Goal: Ask a question

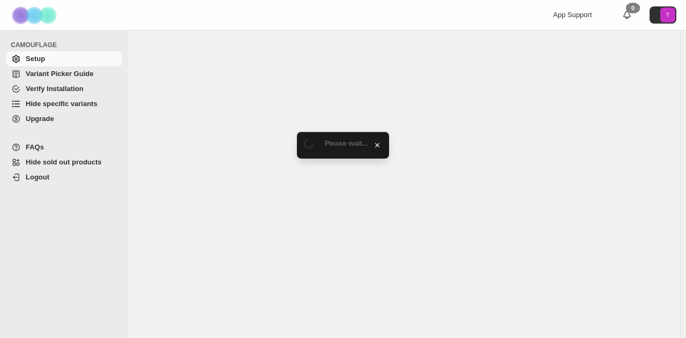
click at [34, 100] on span "Hide specific variants" at bounding box center [62, 104] width 72 height 8
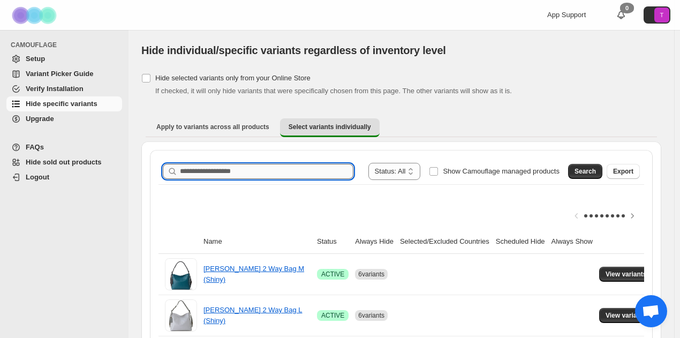
click at [229, 169] on input "Search product name" at bounding box center [267, 171] width 174 height 15
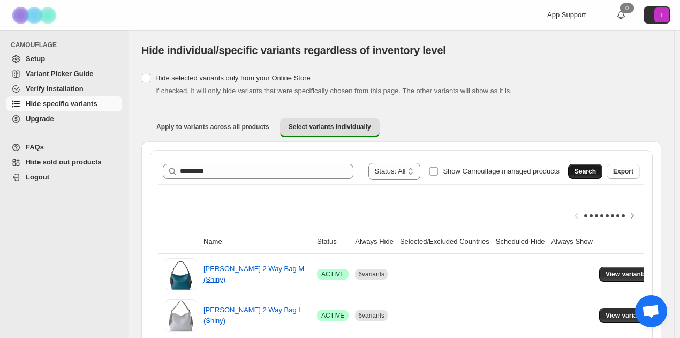
click at [591, 170] on span "Search" at bounding box center [585, 171] width 21 height 9
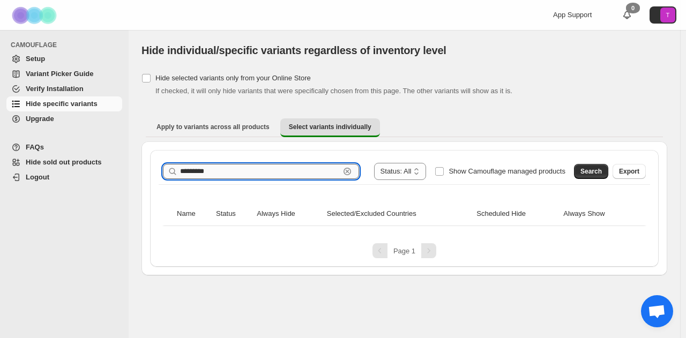
click at [223, 176] on input "*********" at bounding box center [260, 171] width 160 height 15
type input "*********"
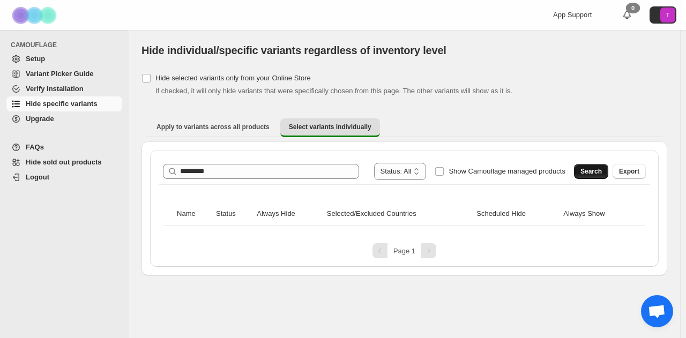
click at [592, 171] on span "Search" at bounding box center [590, 171] width 21 height 9
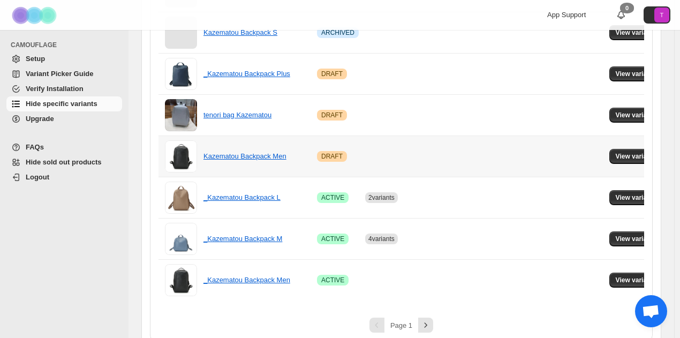
scroll to position [793, 0]
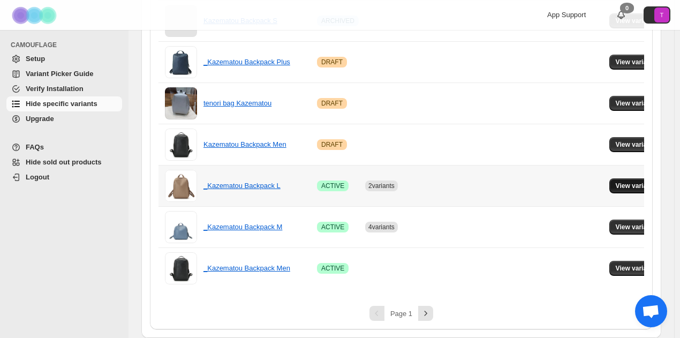
click at [634, 182] on span "View variants" at bounding box center [636, 186] width 41 height 9
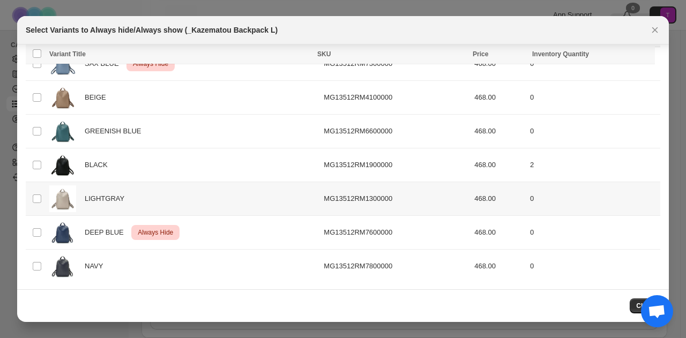
scroll to position [47, 0]
click at [656, 27] on icon "Close" at bounding box center [654, 30] width 11 height 11
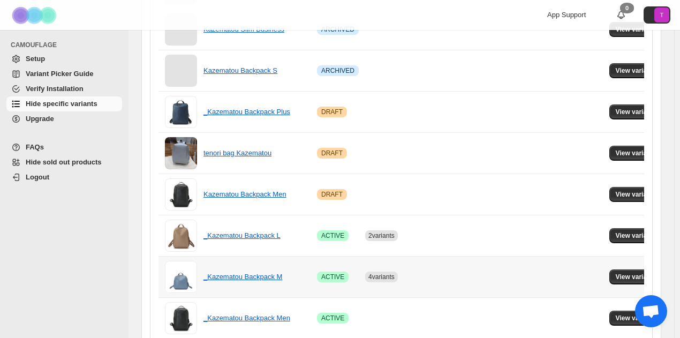
scroll to position [793, 0]
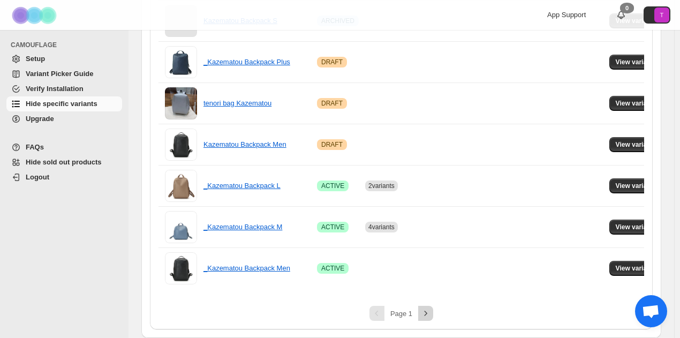
click at [428, 314] on icon "Next" at bounding box center [426, 313] width 3 height 5
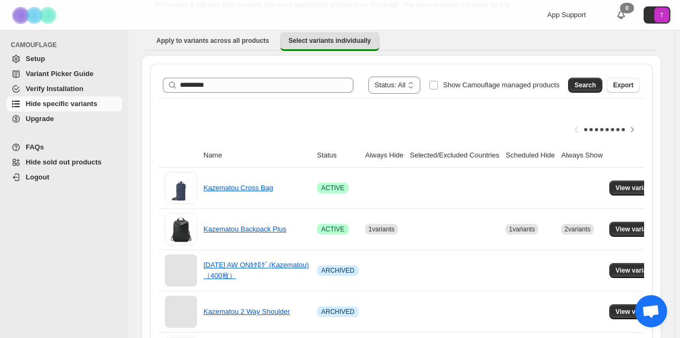
scroll to position [301, 0]
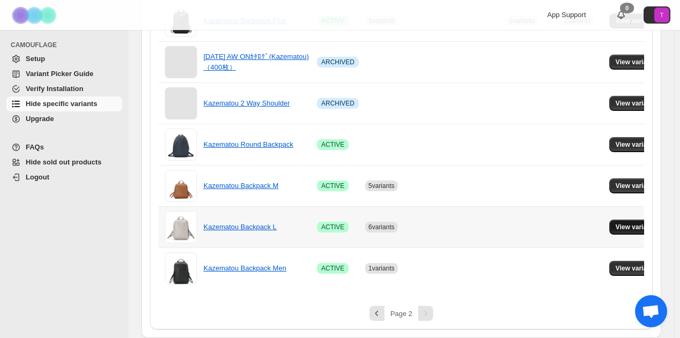
click at [632, 223] on span "View variants" at bounding box center [636, 227] width 41 height 9
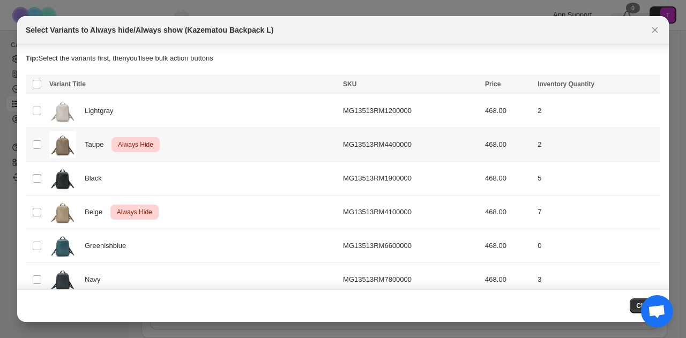
scroll to position [146, 0]
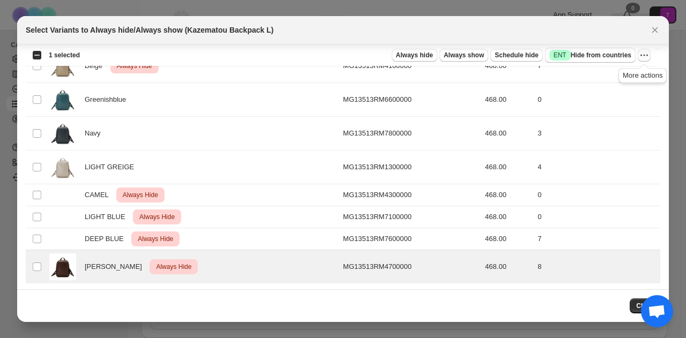
click at [645, 52] on icon "More actions" at bounding box center [644, 55] width 11 height 11
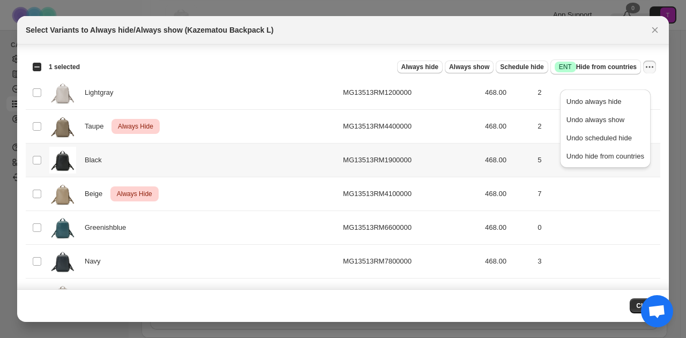
scroll to position [0, 0]
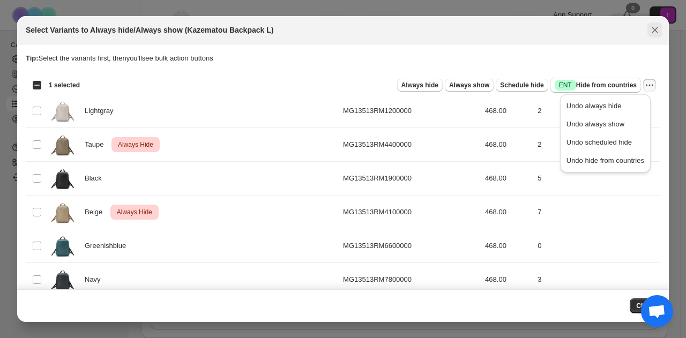
click at [654, 31] on icon "Close" at bounding box center [655, 30] width 6 height 6
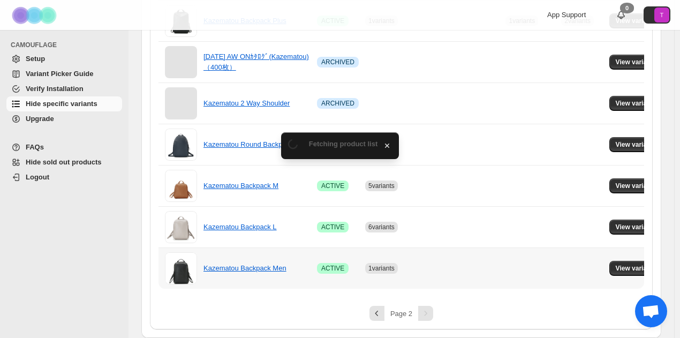
scroll to position [301, 0]
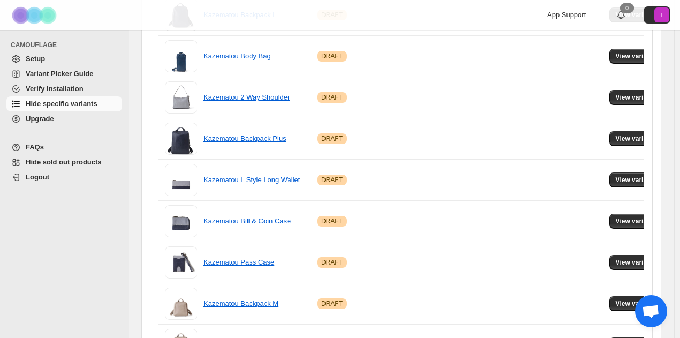
click at [654, 312] on span "チャットを開く" at bounding box center [651, 312] width 18 height 15
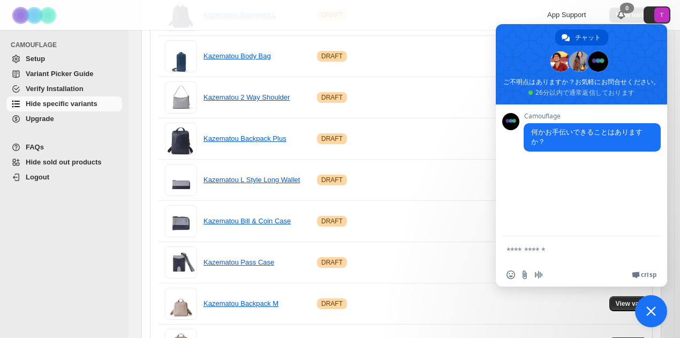
scroll to position [0, 0]
type textarea "*"
click at [574, 254] on textarea "**********" at bounding box center [571, 249] width 129 height 27
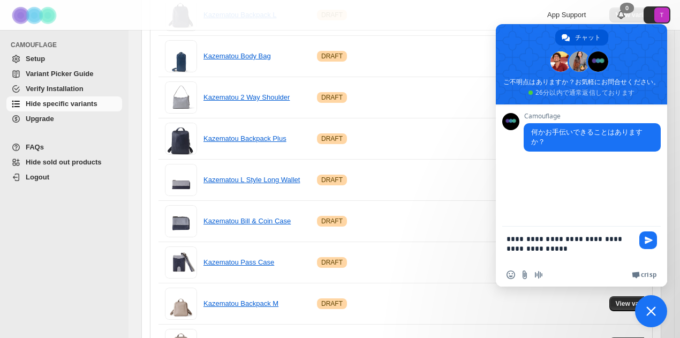
type textarea "**********"
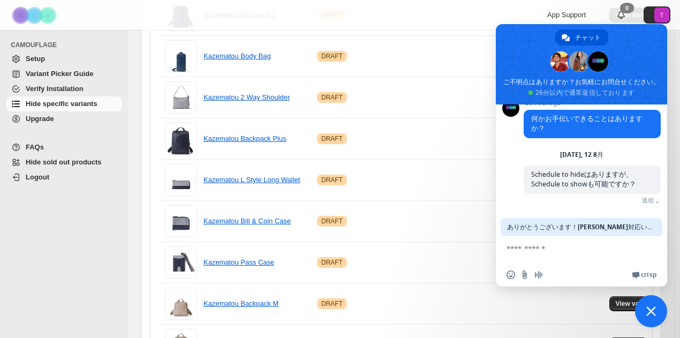
scroll to position [2, 0]
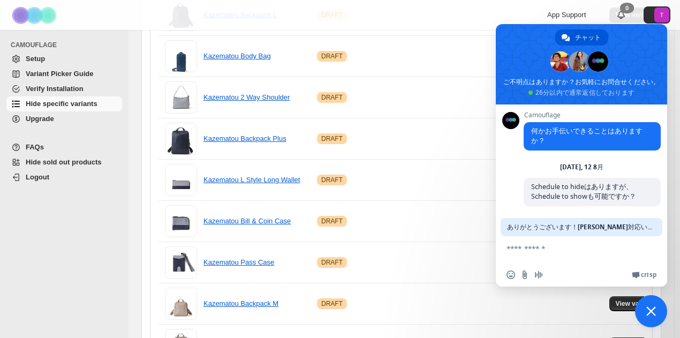
click at [579, 223] on span "ありがとうございます！[PERSON_NAME]対応いたします。" at bounding box center [581, 227] width 149 height 18
click at [652, 315] on span "チャットを閉じる" at bounding box center [652, 311] width 10 height 10
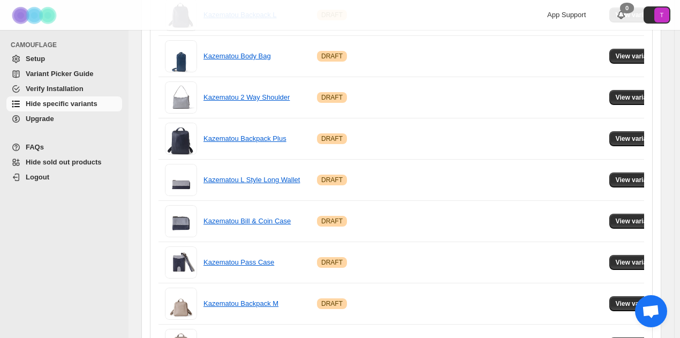
click at [652, 315] on span "チャットを開く" at bounding box center [651, 312] width 18 height 15
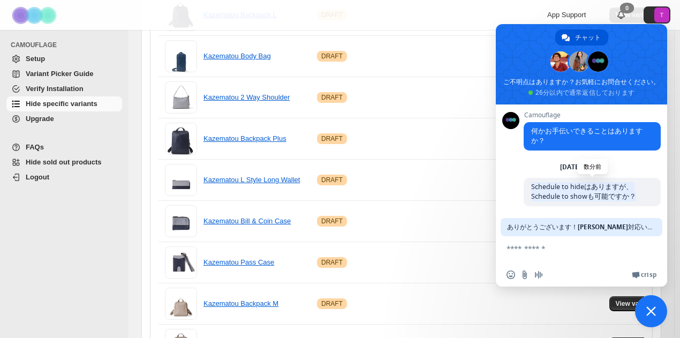
drag, startPoint x: 532, startPoint y: 186, endPoint x: 637, endPoint y: 199, distance: 105.7
click at [637, 199] on span "Schedule to hideはありますが、Schedule to showも可能ですか？" at bounding box center [592, 192] width 137 height 28
copy span "Schedule to hideはありますが、Schedule to showも可能ですか？"
click at [542, 251] on textarea "メッセージを作成..." at bounding box center [571, 249] width 129 height 27
paste textarea "**********"
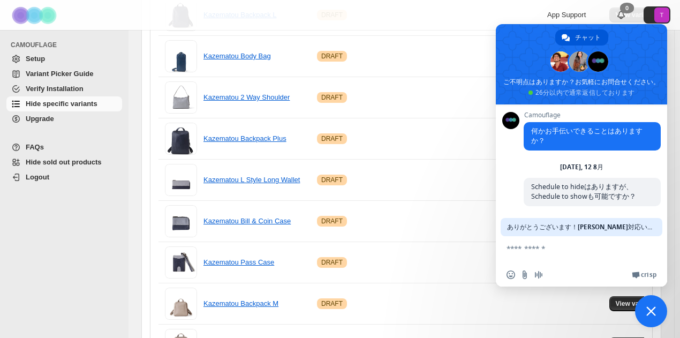
type textarea "**********"
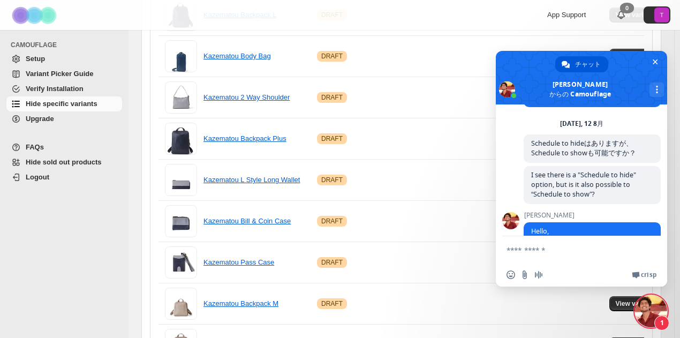
scroll to position [124, 0]
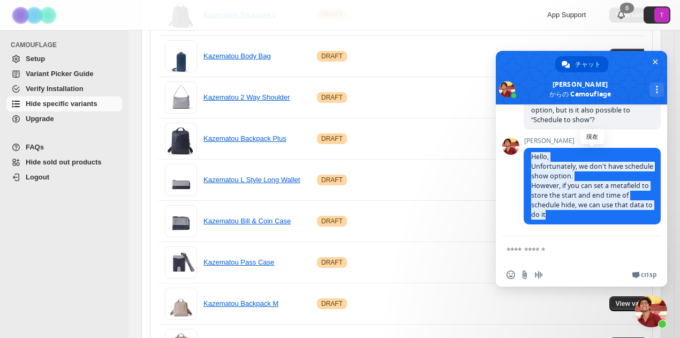
drag, startPoint x: 533, startPoint y: 149, endPoint x: 597, endPoint y: 218, distance: 94.0
click at [597, 218] on span "Hello, Unfortunately, we don't have schedule show option. However, if you can s…" at bounding box center [592, 186] width 137 height 77
copy span "Hello, Unfortunately, we don't have schedule show option. However, if you can s…"
click at [79, 164] on span "Hide sold out products" at bounding box center [64, 162] width 76 height 8
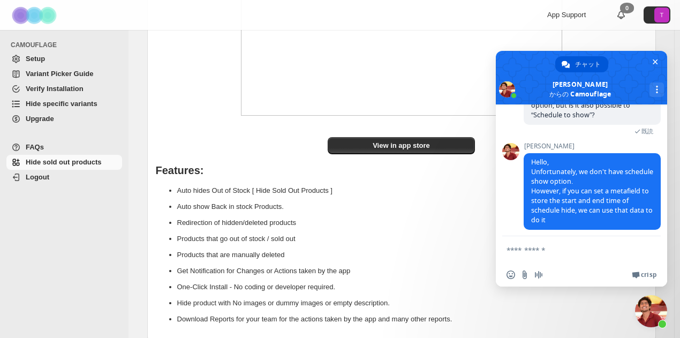
scroll to position [194, 0]
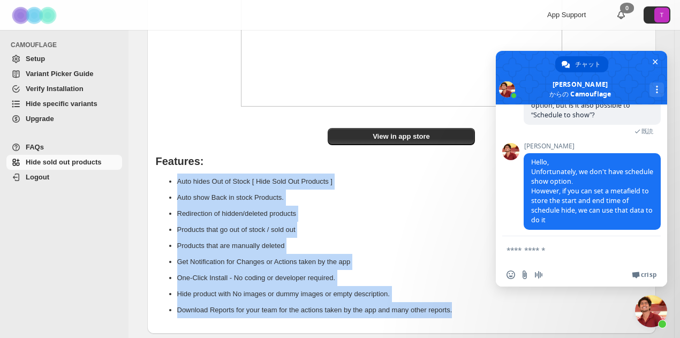
drag, startPoint x: 168, startPoint y: 177, endPoint x: 413, endPoint y: 297, distance: 272.2
click at [495, 325] on div "View in app store Features: Auto hides Out of Stock [ Hide Sold Out Products ] …" at bounding box center [401, 125] width 509 height 417
copy ul "Auto hides Out of Stock [ Hide Sold Out Products ] Auto show Back in stock Prod…"
